Goal: Task Accomplishment & Management: Manage account settings

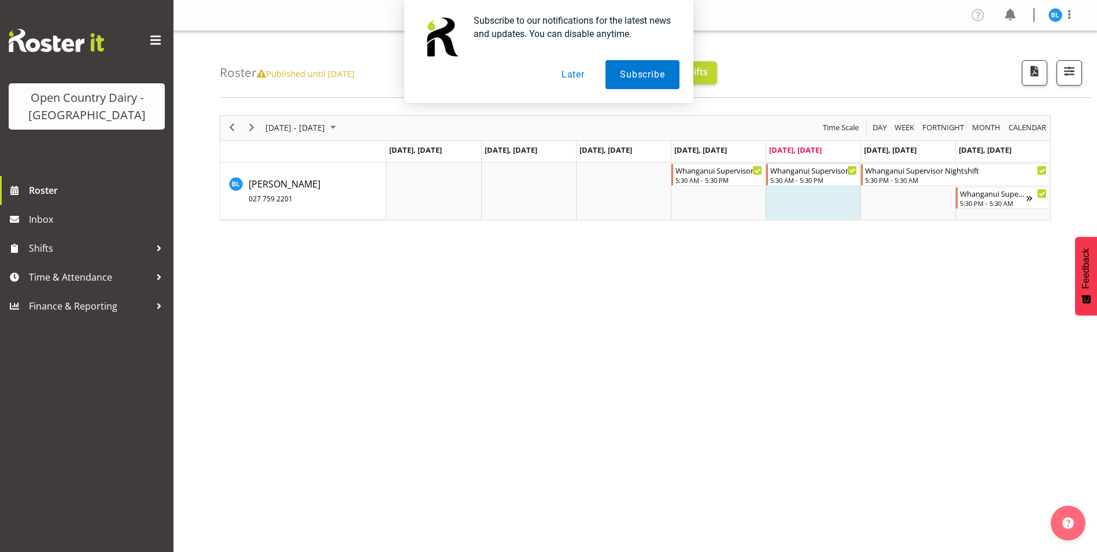
click at [571, 78] on button "Later" at bounding box center [573, 74] width 52 height 29
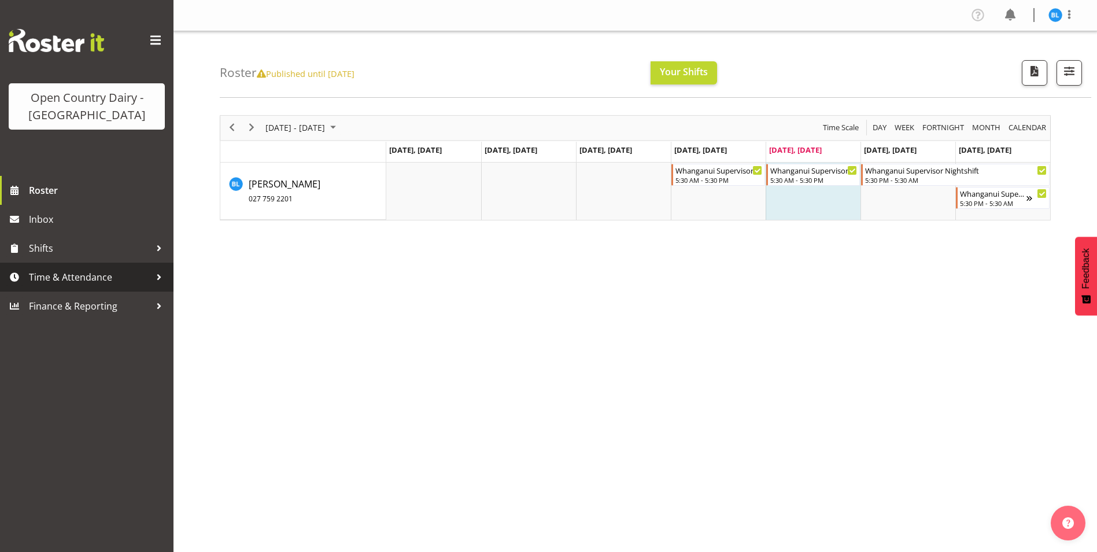
click at [62, 270] on span "Time & Attendance" at bounding box center [89, 276] width 121 height 17
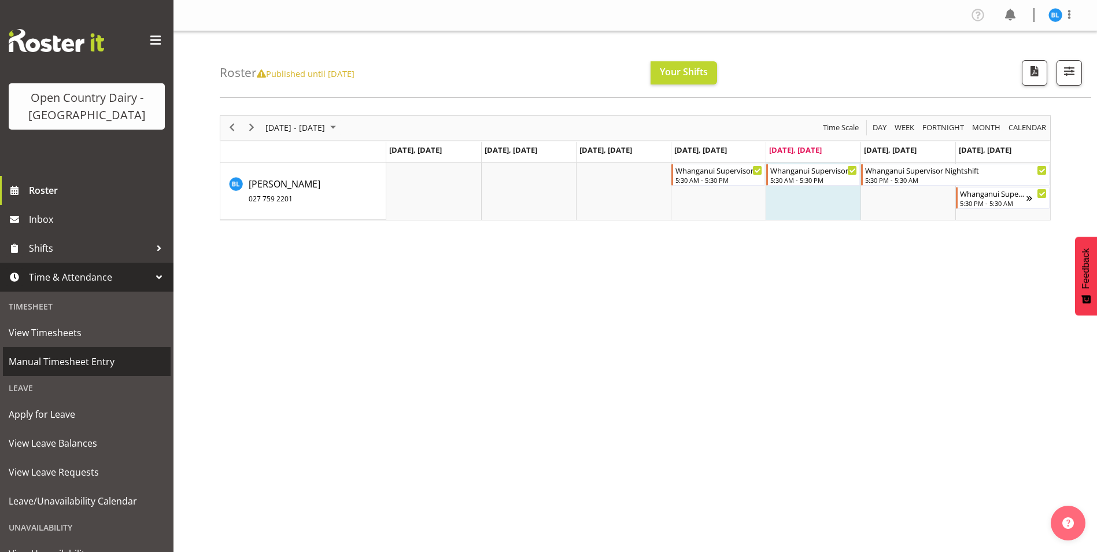
click at [42, 356] on span "Manual Timesheet Entry" at bounding box center [87, 361] width 156 height 17
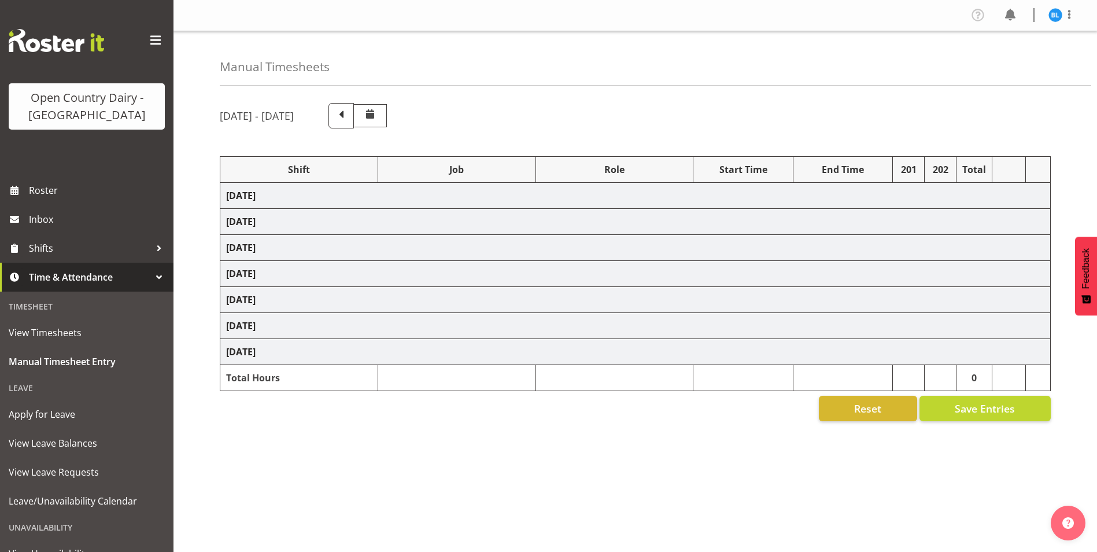
select select "70656"
select select "70655"
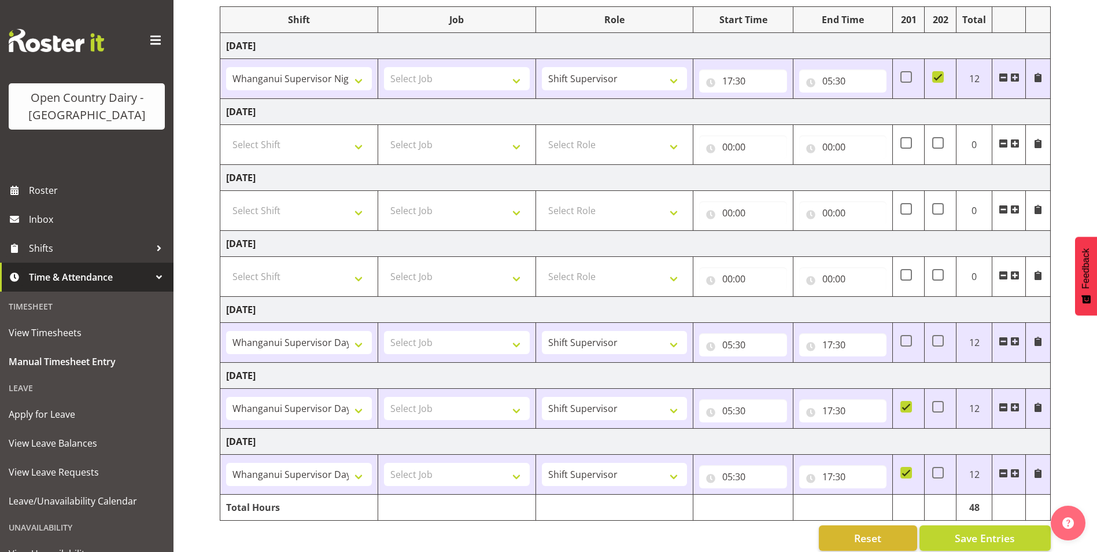
scroll to position [166, 0]
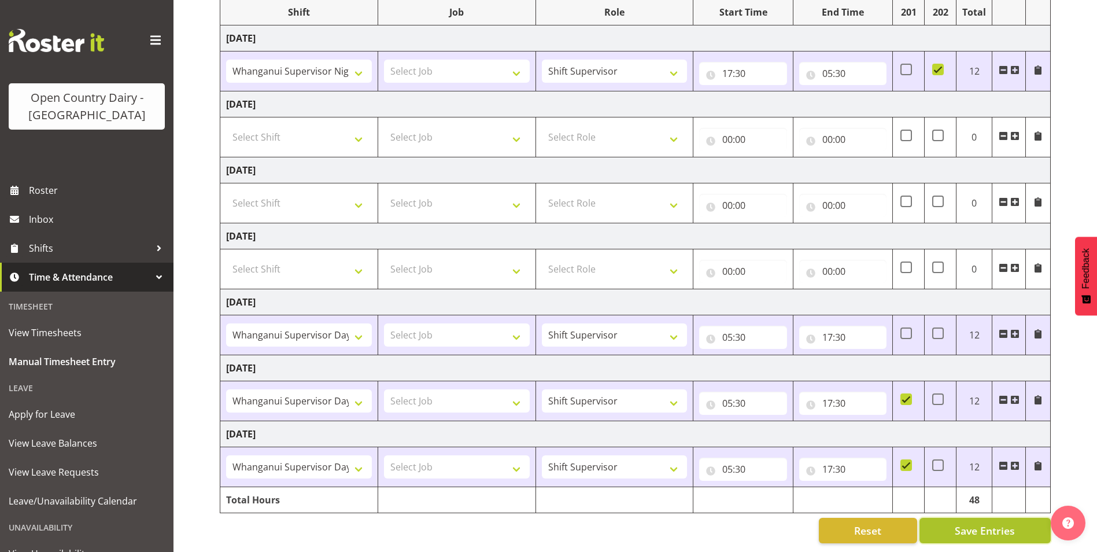
click at [978, 524] on span "Save Entries" at bounding box center [985, 530] width 60 height 15
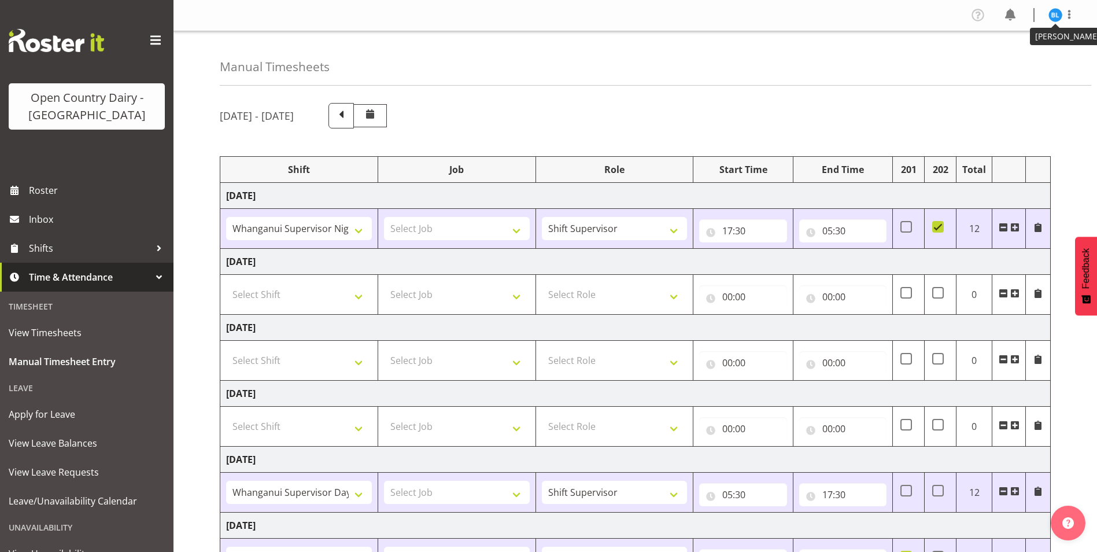
click at [1059, 14] on img at bounding box center [1056, 15] width 14 height 14
click at [996, 36] on link "Profile" at bounding box center [1020, 40] width 111 height 21
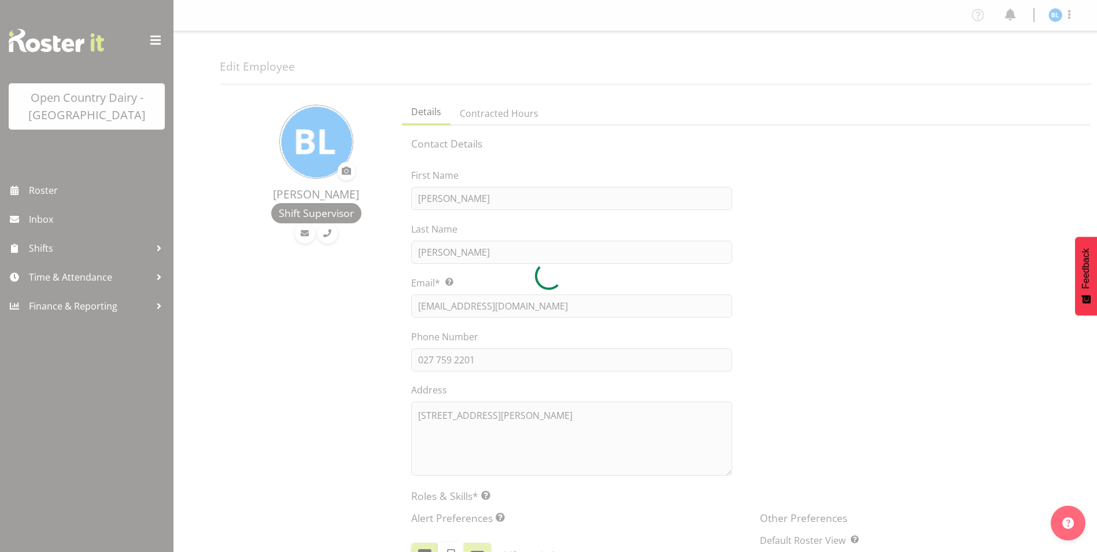
select select "TimelineWeek"
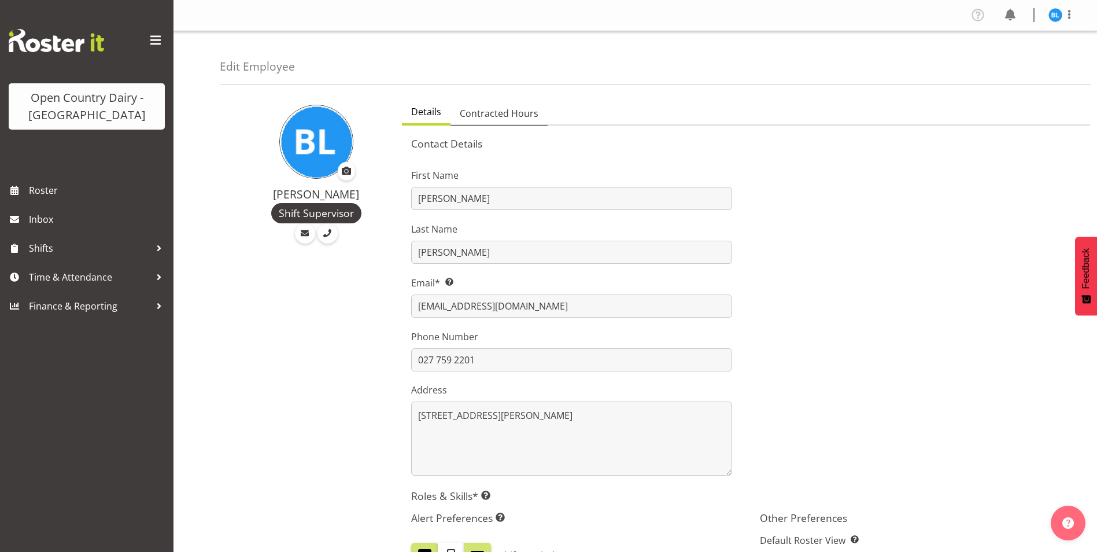
click at [515, 116] on span "Contracted Hours" at bounding box center [499, 113] width 79 height 14
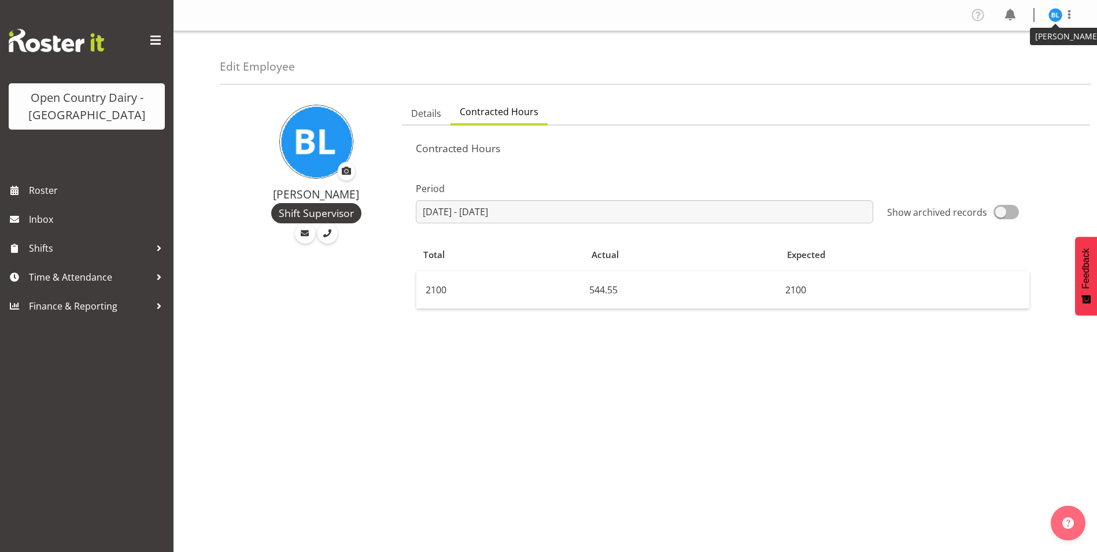
click at [1054, 17] on img at bounding box center [1056, 15] width 14 height 14
click at [1013, 55] on link "Log Out" at bounding box center [1020, 60] width 111 height 21
